Goal: Task Accomplishment & Management: Manage account settings

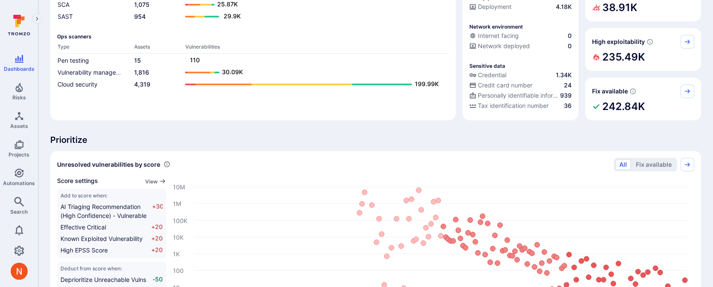
scroll to position [125, 0]
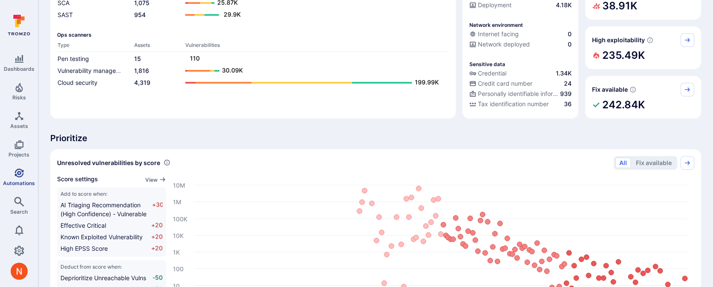
click at [32, 175] on link "Automations" at bounding box center [19, 176] width 38 height 25
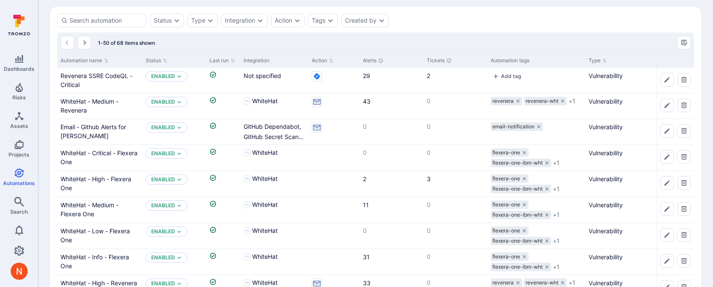
scroll to position [30, 0]
click at [84, 101] on link "WhiteHat - Medium - Revenera" at bounding box center [89, 104] width 58 height 16
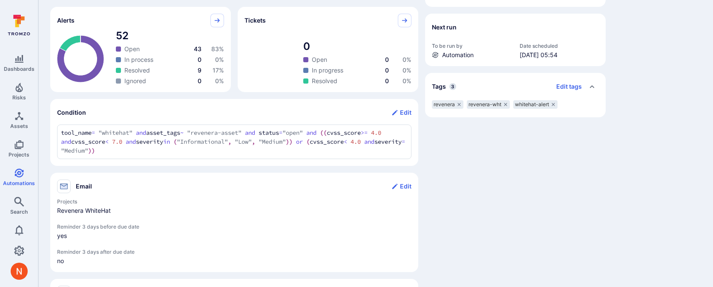
scroll to position [124, 0]
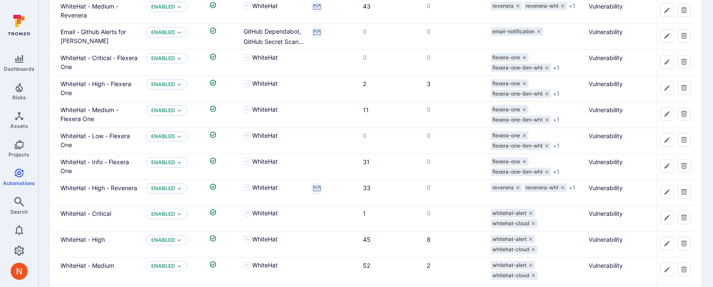
scroll to position [30, 0]
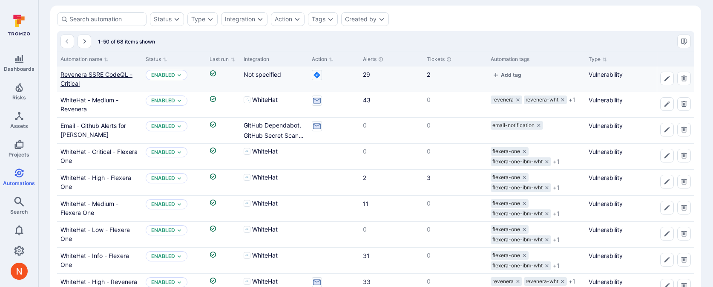
click at [70, 72] on link "Revenera SSRE CodeQL - Critical" at bounding box center [96, 79] width 72 height 16
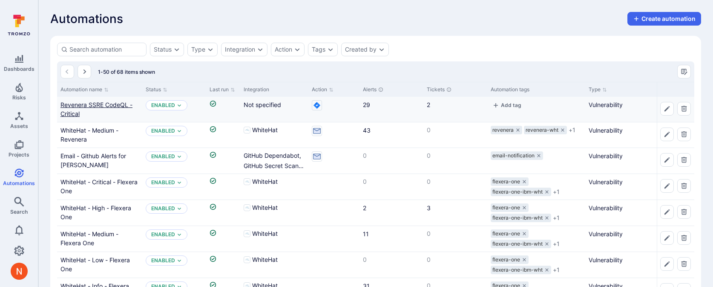
click at [98, 104] on link "Revenera SSRE CodeQL - Critical" at bounding box center [96, 109] width 72 height 16
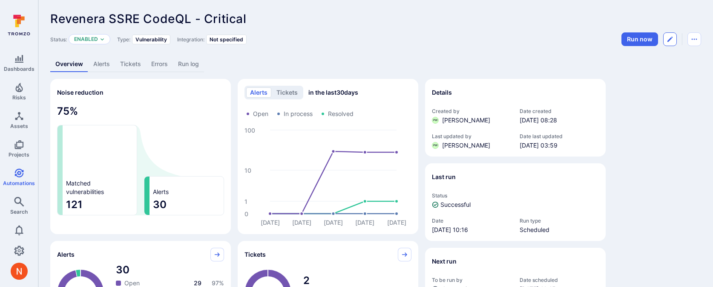
click at [667, 35] on button "Edit automation" at bounding box center [670, 39] width 14 height 14
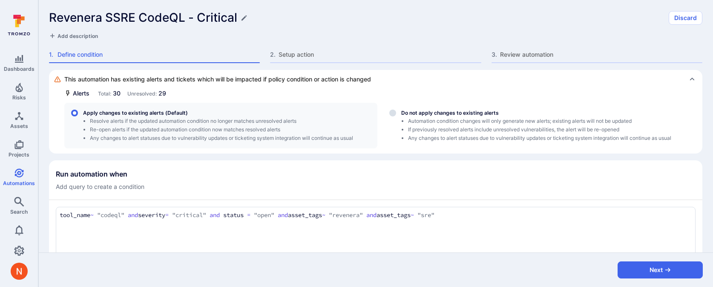
click at [297, 41] on div "Revenera SSRE CodeQL - Critical Discard Add description 1 . Define condition 2 …" at bounding box center [375, 35] width 675 height 70
click at [296, 52] on span "Setup action" at bounding box center [380, 54] width 202 height 9
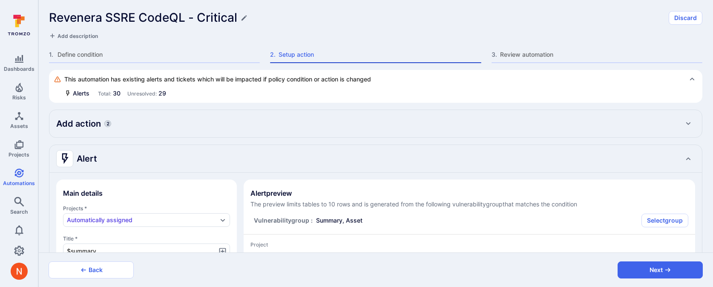
type textarea "x"
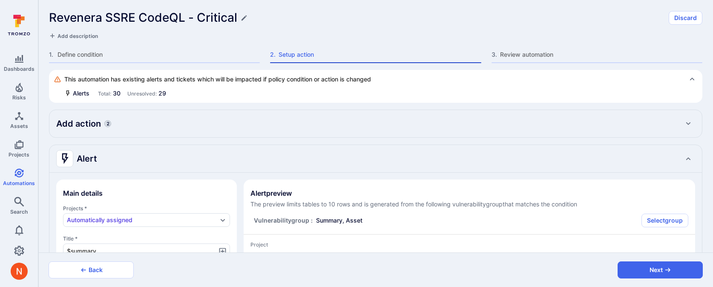
type textarea "x"
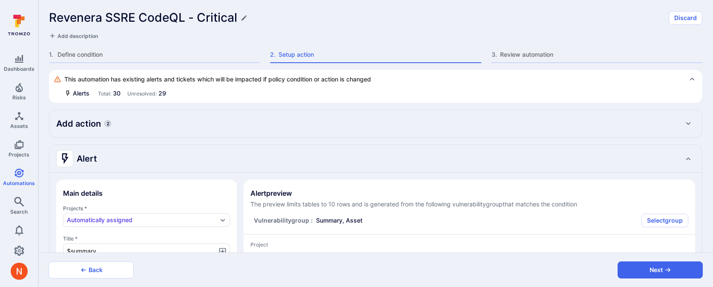
type textarea "x"
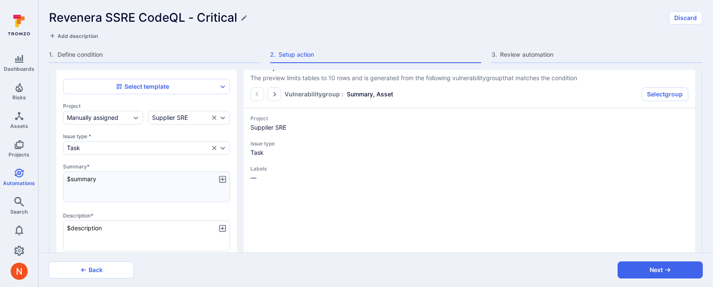
type textarea "x"
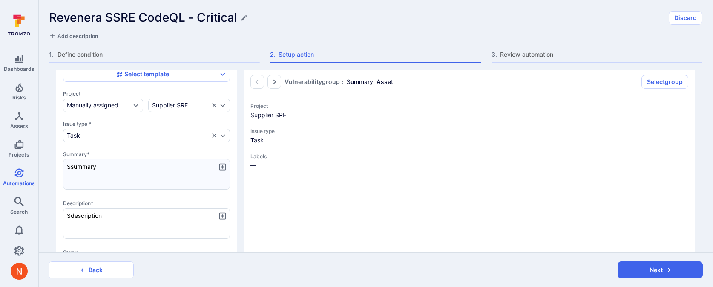
type textarea "x"
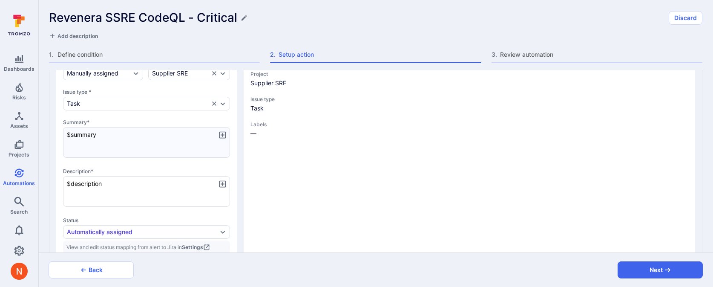
type textarea "x"
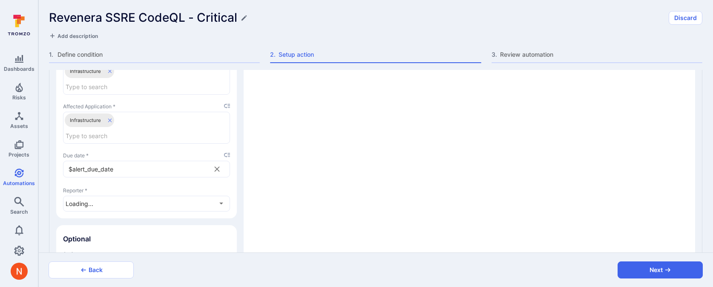
scroll to position [962, 0]
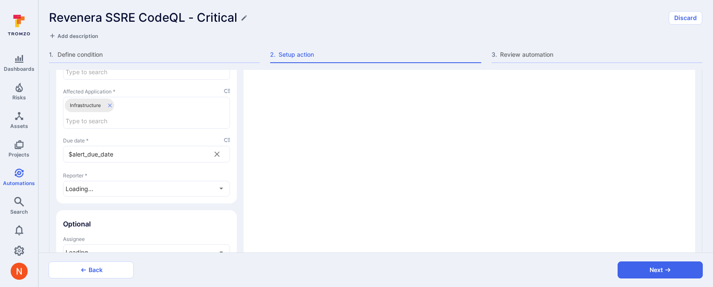
click at [228, 137] on icon "placeholder selector" at bounding box center [227, 140] width 6 height 6
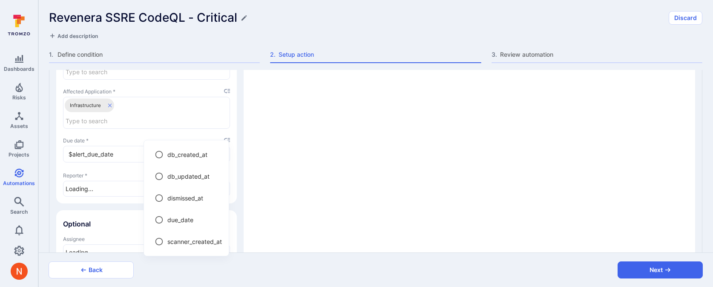
click at [219, 130] on div at bounding box center [356, 143] width 713 height 287
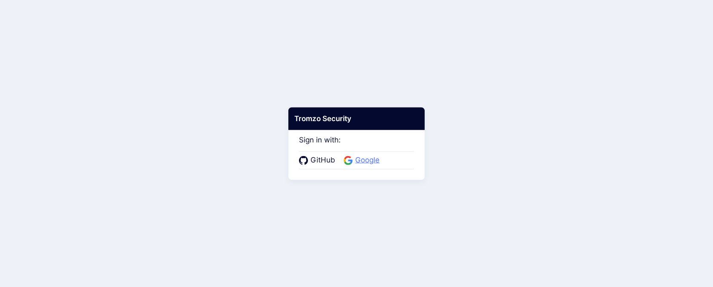
click at [356, 162] on span "Google" at bounding box center [367, 160] width 29 height 11
